Goal: Task Accomplishment & Management: Use online tool/utility

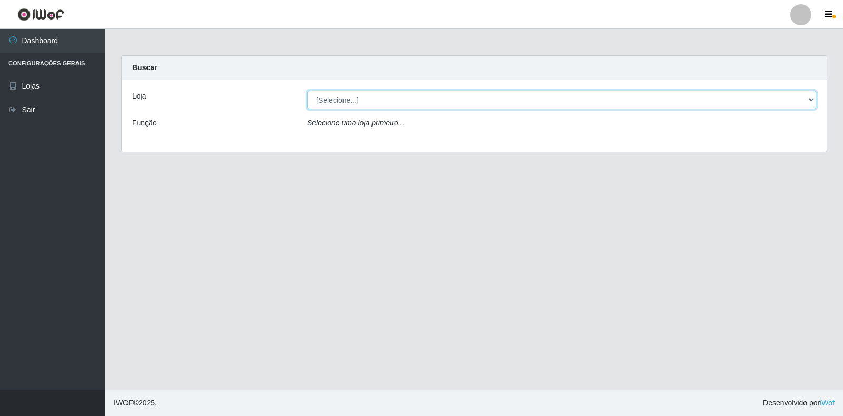
drag, startPoint x: 801, startPoint y: 99, endPoint x: 755, endPoint y: 106, distance: 46.4
click at [802, 99] on select "[Selecione...] Extrabom - Loja 18 Goiabeiras" at bounding box center [561, 100] width 509 height 18
select select "501"
click at [307, 91] on select "[Selecione...] Extrabom - Loja 18 Goiabeiras" at bounding box center [561, 100] width 509 height 18
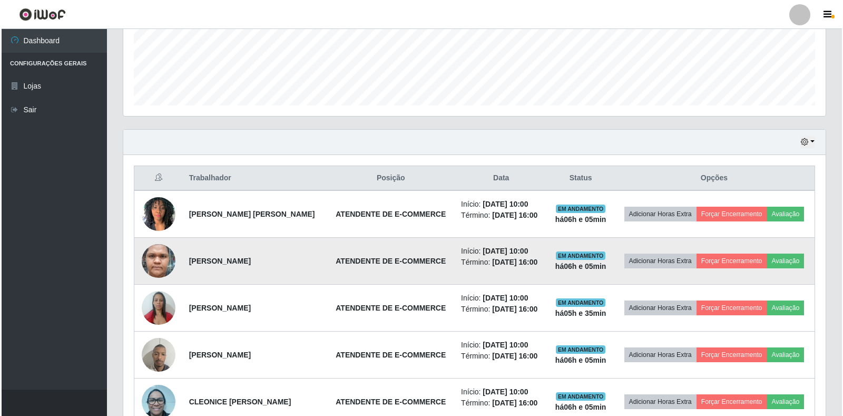
scroll to position [371, 0]
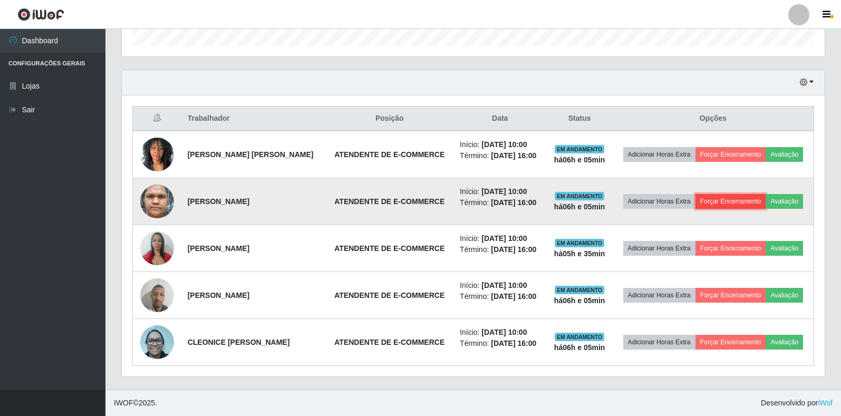
click at [750, 194] on button "Forçar Encerramento" at bounding box center [730, 201] width 71 height 15
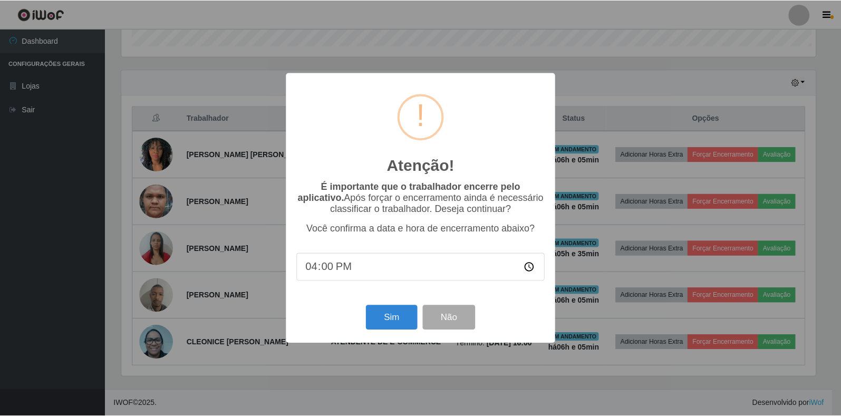
scroll to position [219, 696]
click at [406, 322] on button "Sim" at bounding box center [392, 317] width 51 height 25
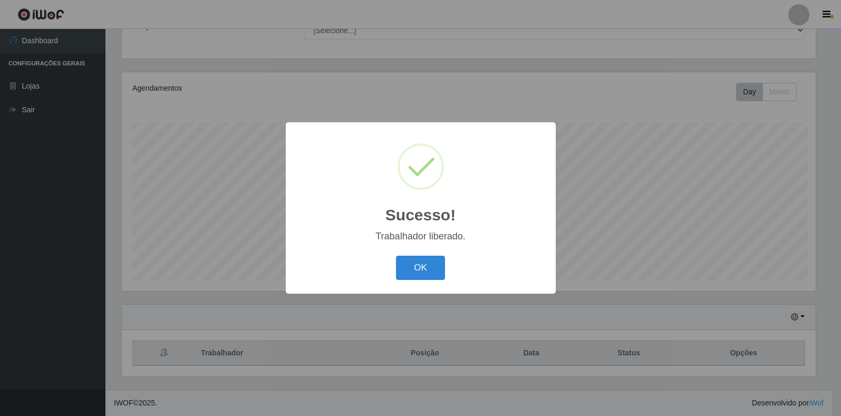
scroll to position [96, 0]
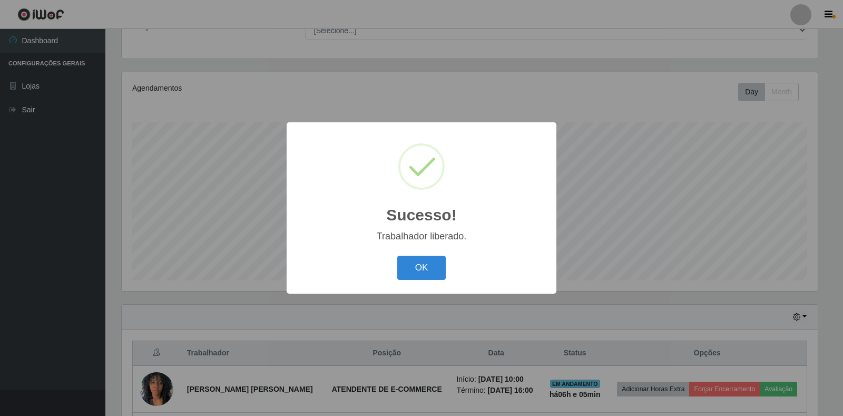
click at [386, 270] on div "OK Cancel" at bounding box center [421, 268] width 249 height 30
click at [400, 269] on button "OK" at bounding box center [421, 268] width 49 height 25
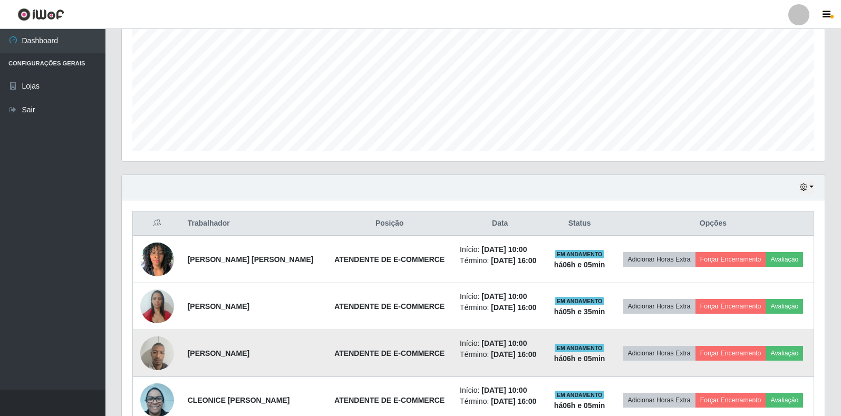
scroll to position [316, 0]
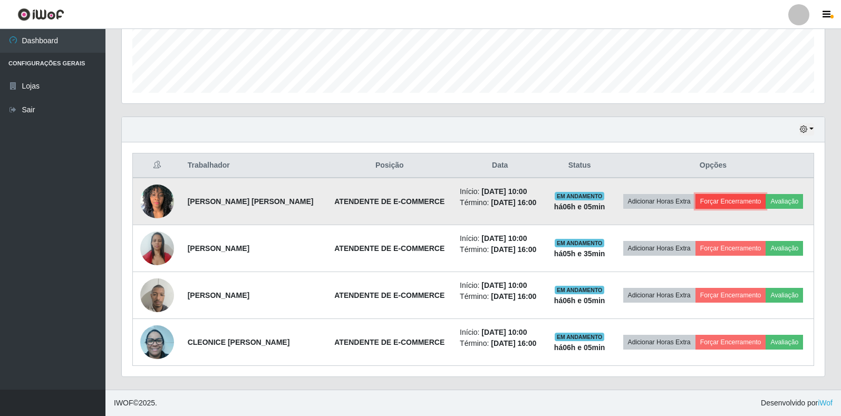
click at [754, 194] on button "Forçar Encerramento" at bounding box center [730, 201] width 71 height 15
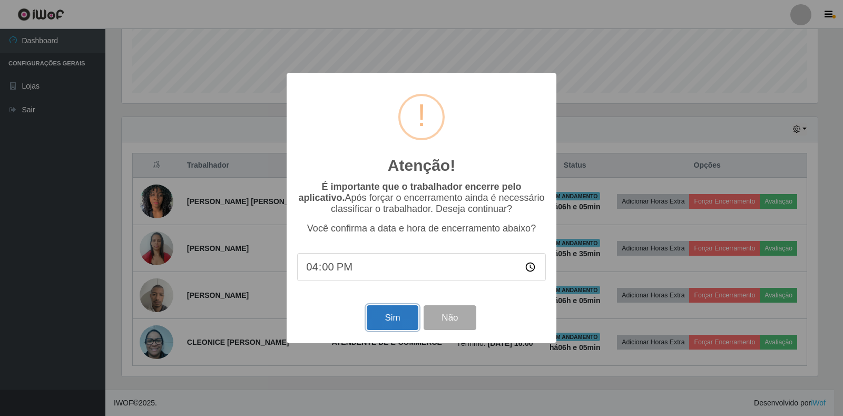
click at [395, 320] on button "Sim" at bounding box center [392, 317] width 51 height 25
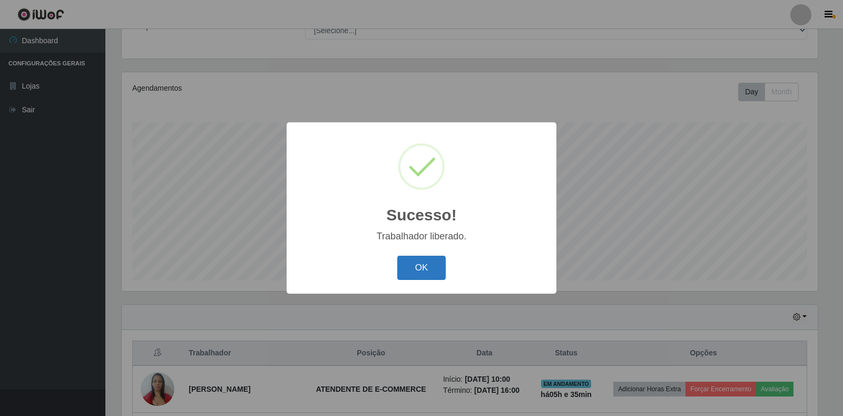
click at [400, 265] on button "OK" at bounding box center [421, 268] width 49 height 25
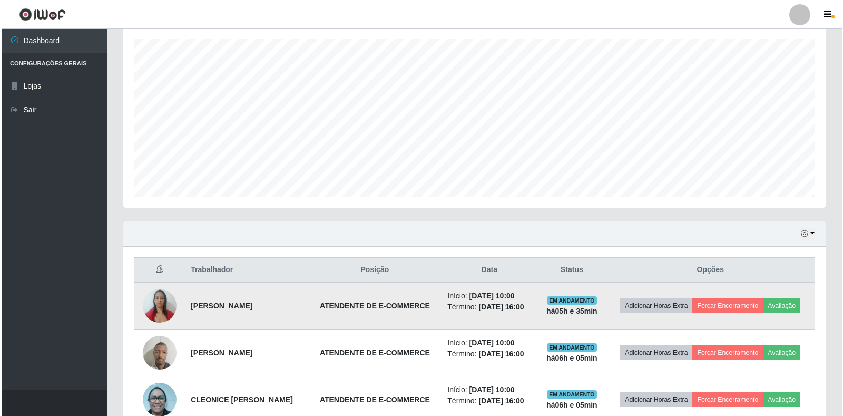
scroll to position [261, 0]
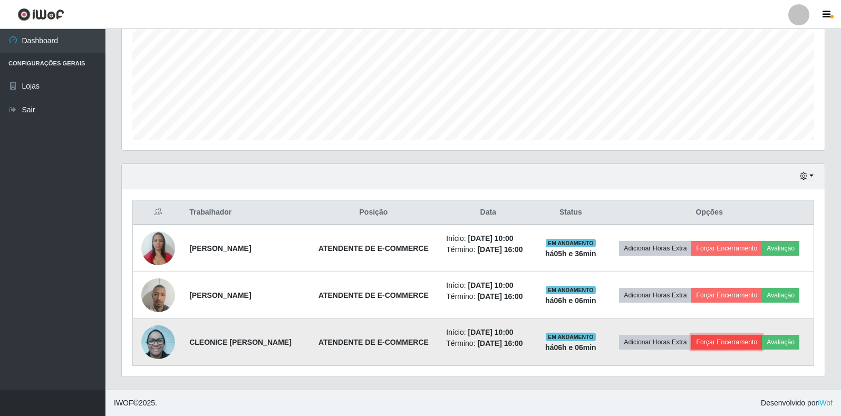
click at [741, 335] on button "Forçar Encerramento" at bounding box center [726, 342] width 71 height 15
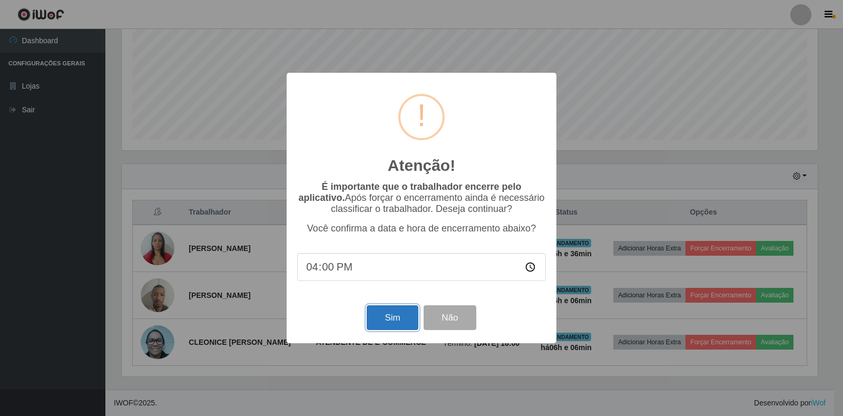
click at [405, 323] on button "Sim" at bounding box center [392, 317] width 51 height 25
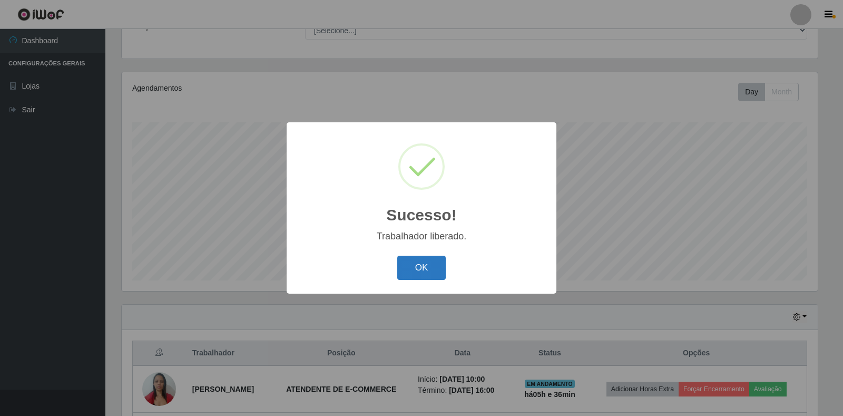
click at [433, 270] on button "OK" at bounding box center [421, 268] width 49 height 25
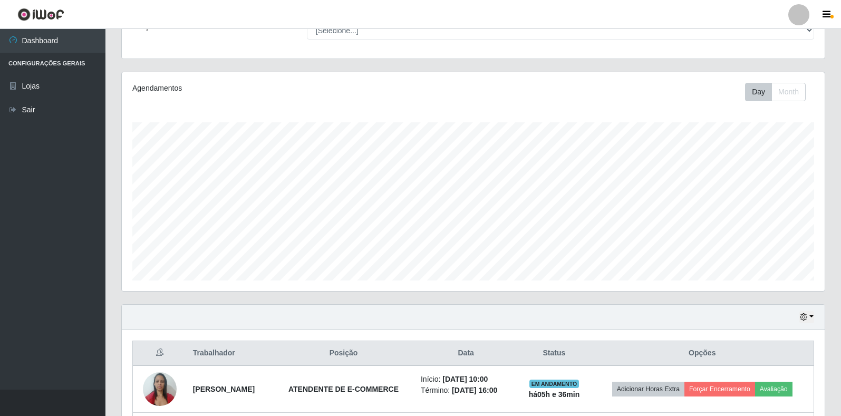
scroll to position [190, 0]
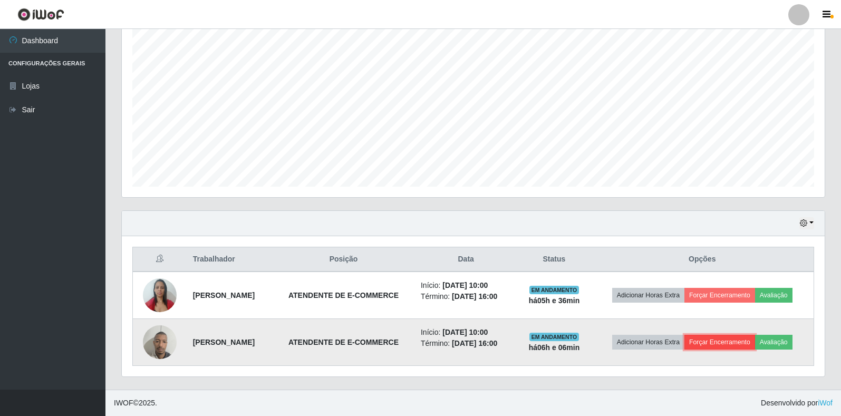
click at [721, 339] on button "Forçar Encerramento" at bounding box center [719, 342] width 71 height 15
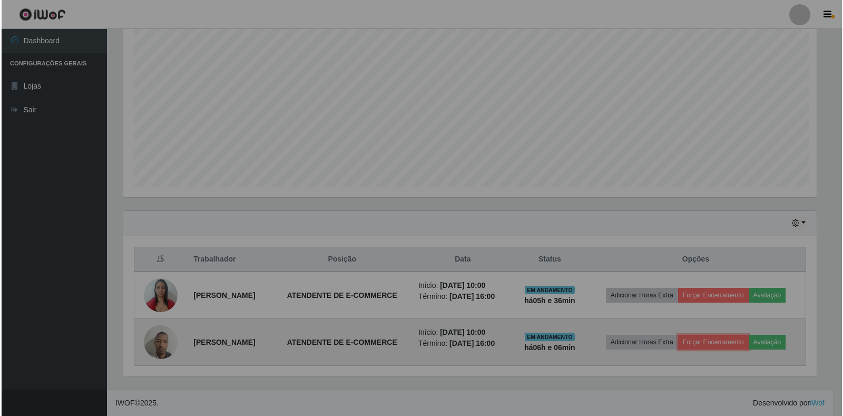
scroll to position [219, 703]
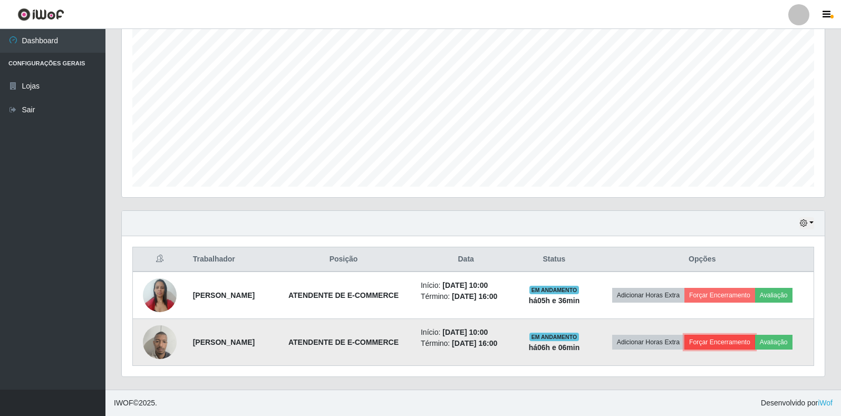
click at [712, 341] on button "Forçar Encerramento" at bounding box center [719, 342] width 71 height 15
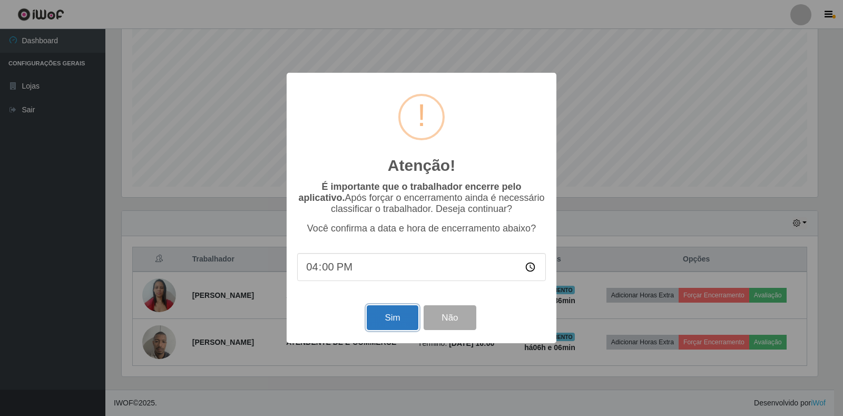
click at [403, 323] on button "Sim" at bounding box center [392, 317] width 51 height 25
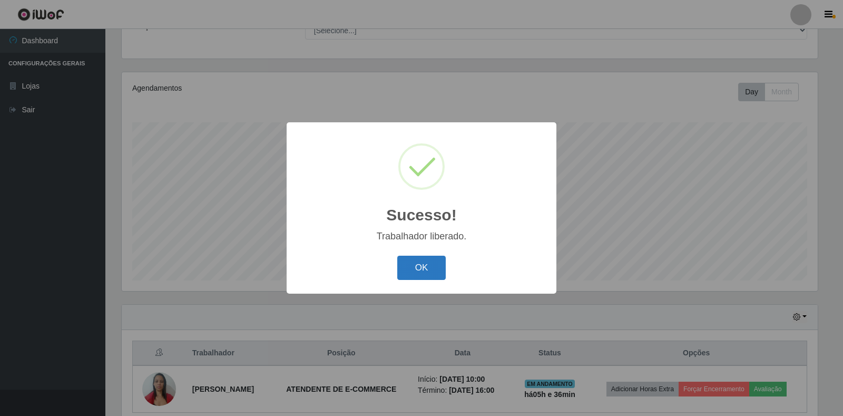
click at [407, 263] on button "OK" at bounding box center [421, 268] width 49 height 25
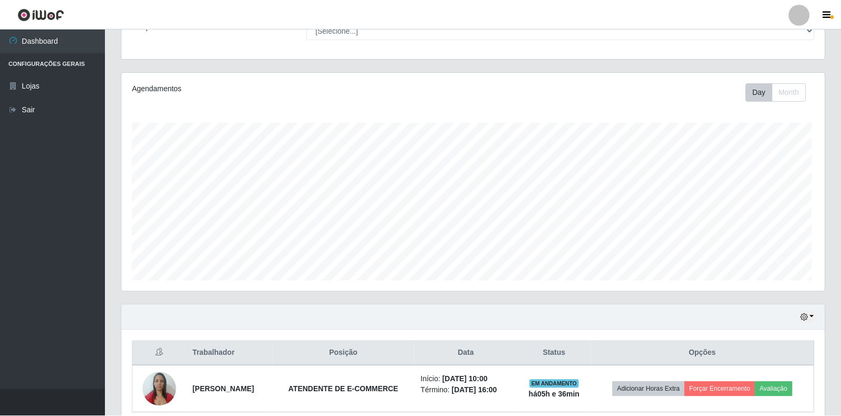
scroll to position [0, 0]
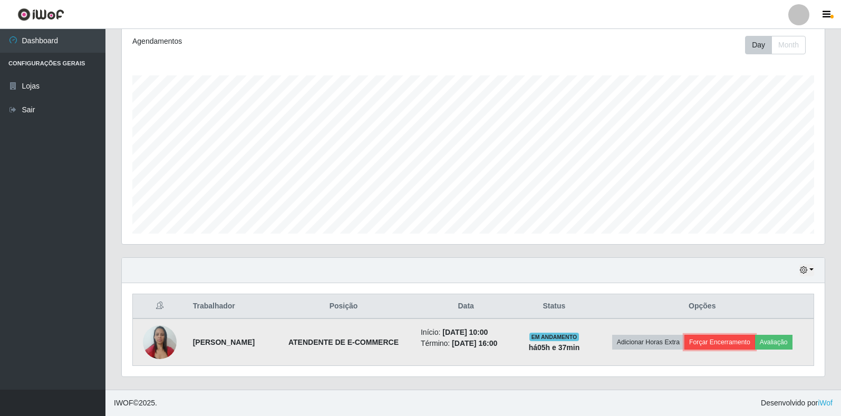
click at [719, 336] on button "Forçar Encerramento" at bounding box center [719, 342] width 71 height 15
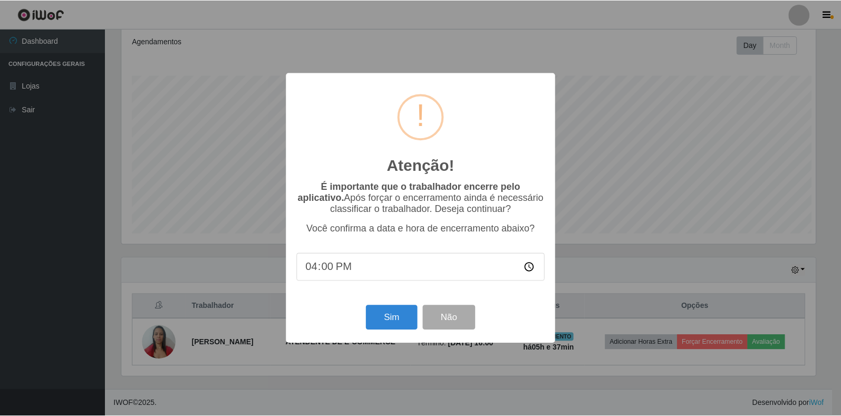
scroll to position [219, 696]
click at [397, 328] on button "Sim" at bounding box center [392, 317] width 51 height 25
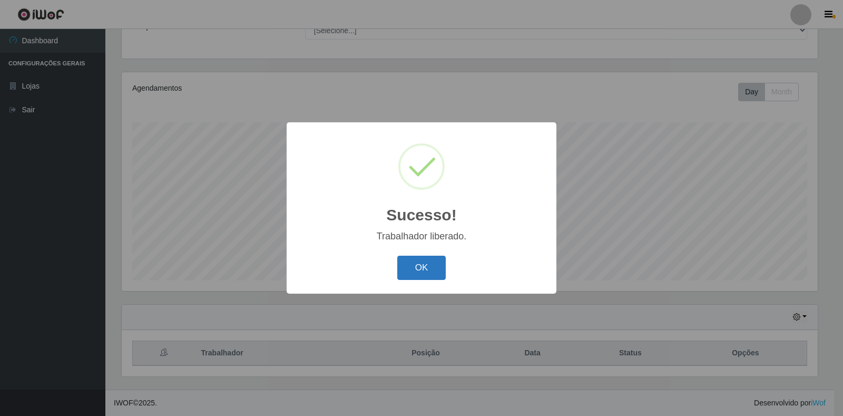
click at [428, 271] on button "OK" at bounding box center [421, 268] width 49 height 25
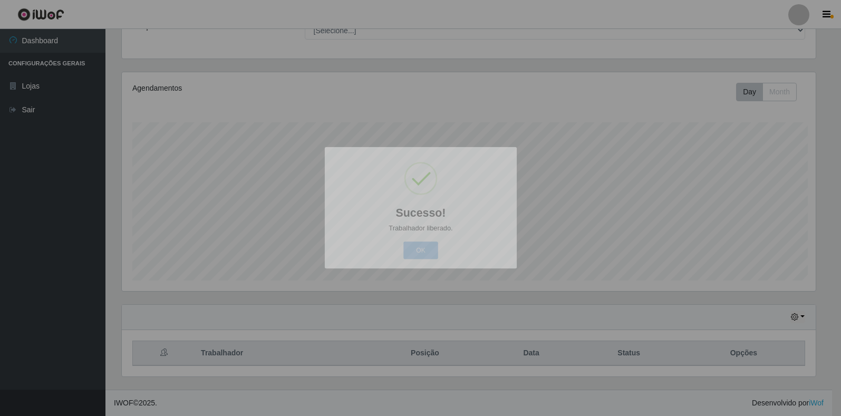
scroll to position [219, 703]
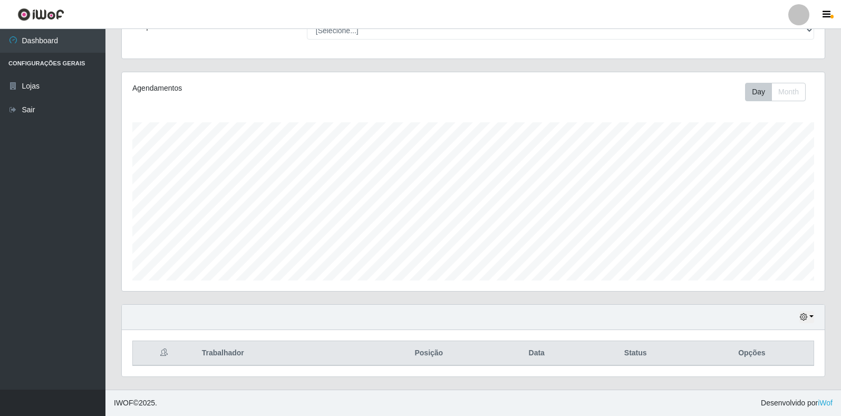
drag, startPoint x: 838, startPoint y: 96, endPoint x: 839, endPoint y: 141, distance: 44.3
click at [840, 140] on div "Carregando... Buscar Recarregando em 23 segundos... Loja [Selecione...] Extrabo…" at bounding box center [472, 174] width 735 height 431
drag, startPoint x: 842, startPoint y: 218, endPoint x: 740, endPoint y: 327, distance: 149.9
click at [835, 274] on div "Carregando... Buscar Recarregando em 23 segundos... Loja [Selecione...] Extrabo…" at bounding box center [472, 174] width 735 height 431
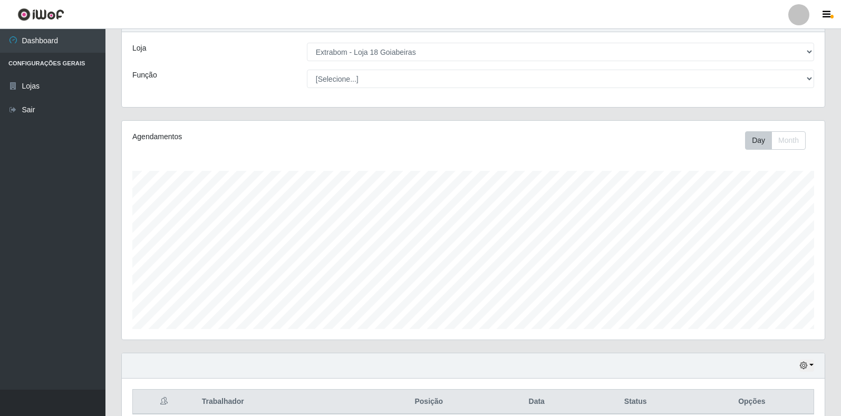
scroll to position [0, 0]
